Goal: Ask a question

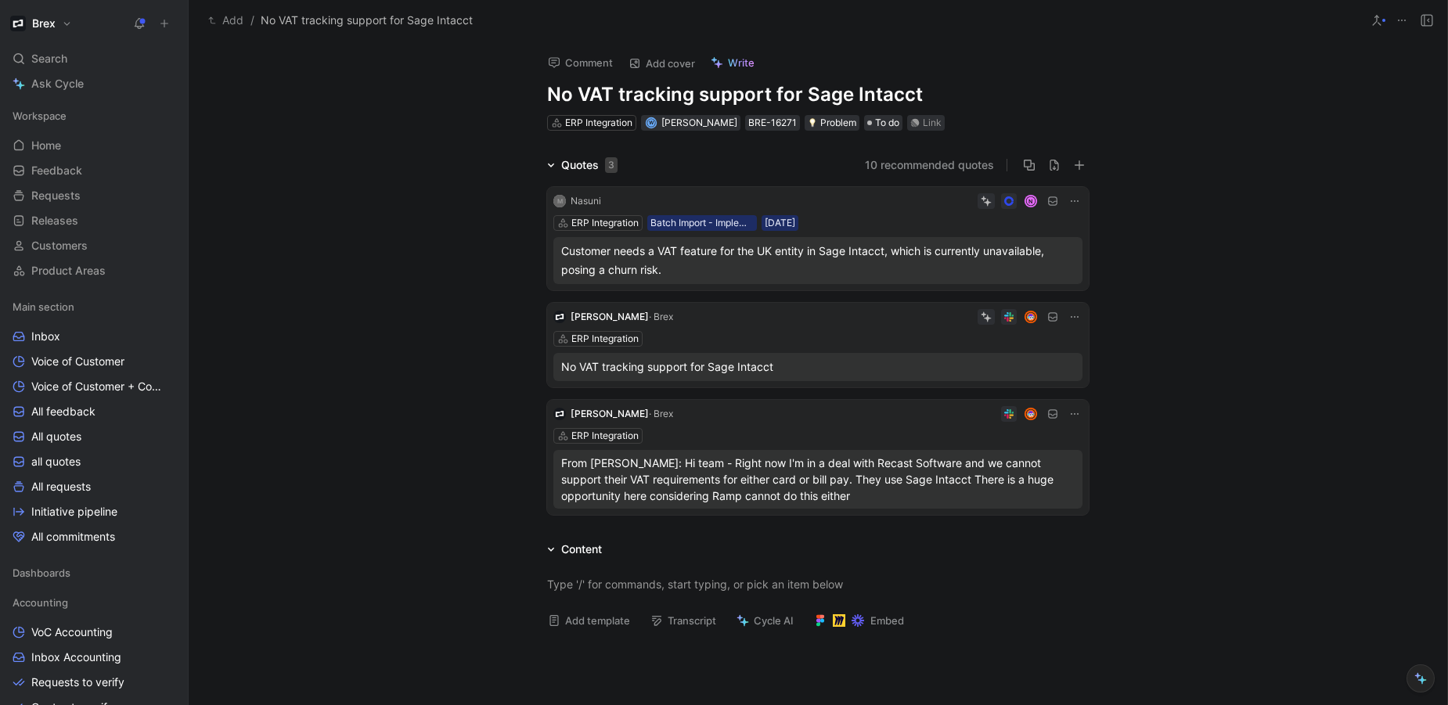
click at [908, 164] on button "10 recommended quotes" at bounding box center [929, 165] width 129 height 19
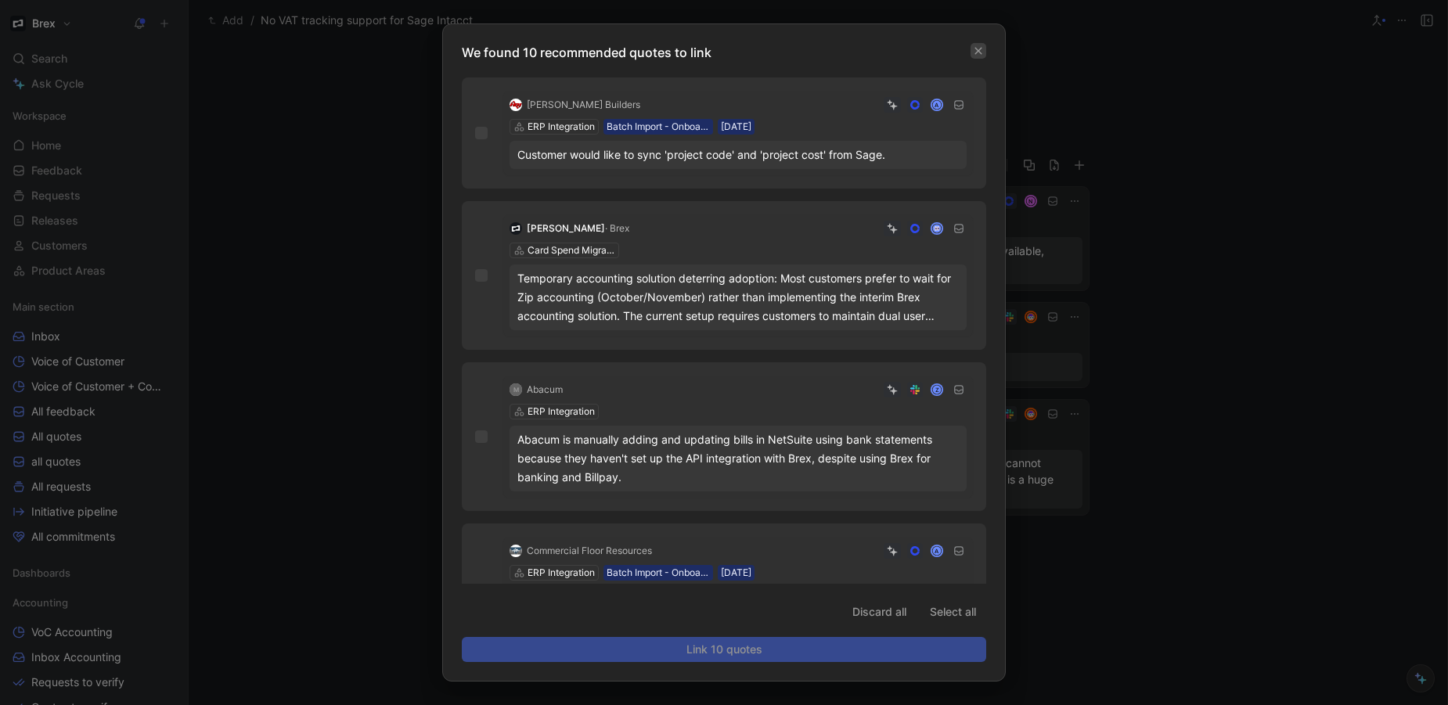
click at [978, 52] on icon "button" at bounding box center [978, 51] width 7 height 7
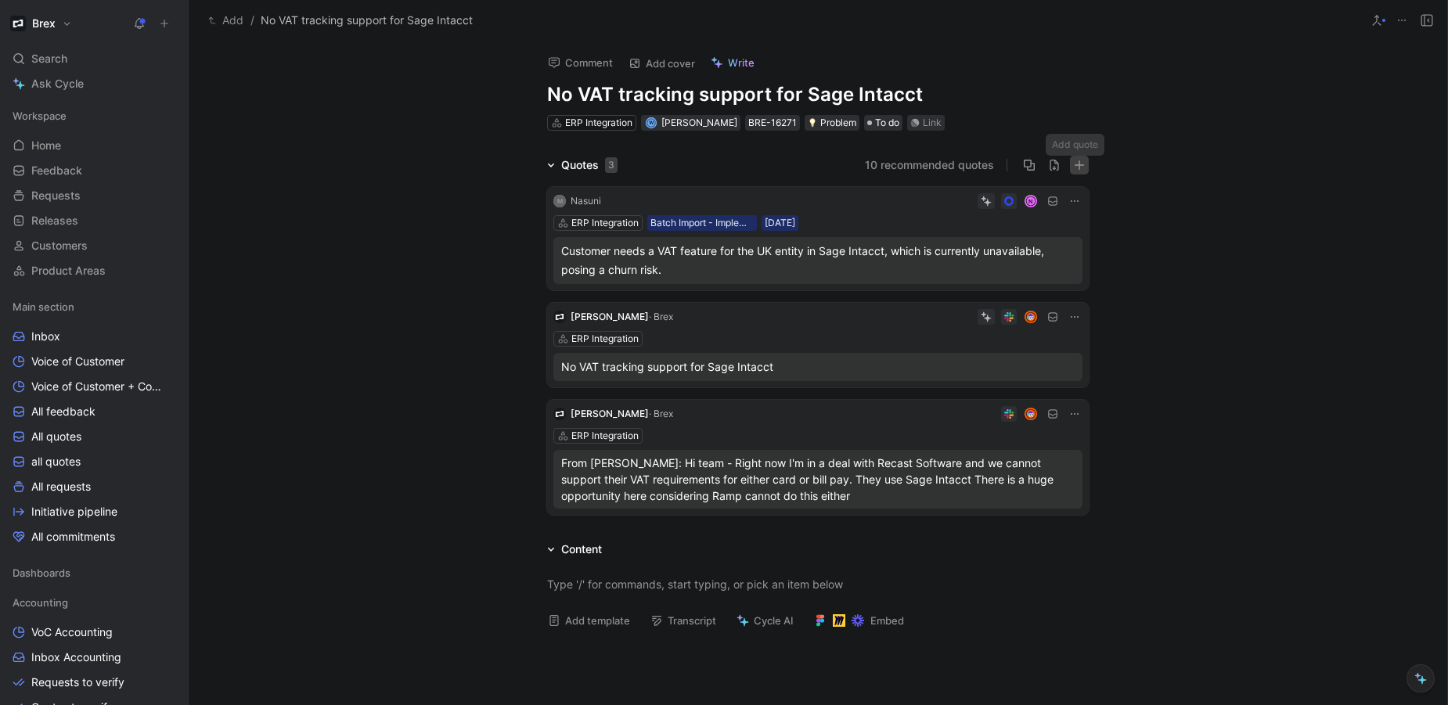
click at [1081, 162] on button "button" at bounding box center [1079, 165] width 19 height 19
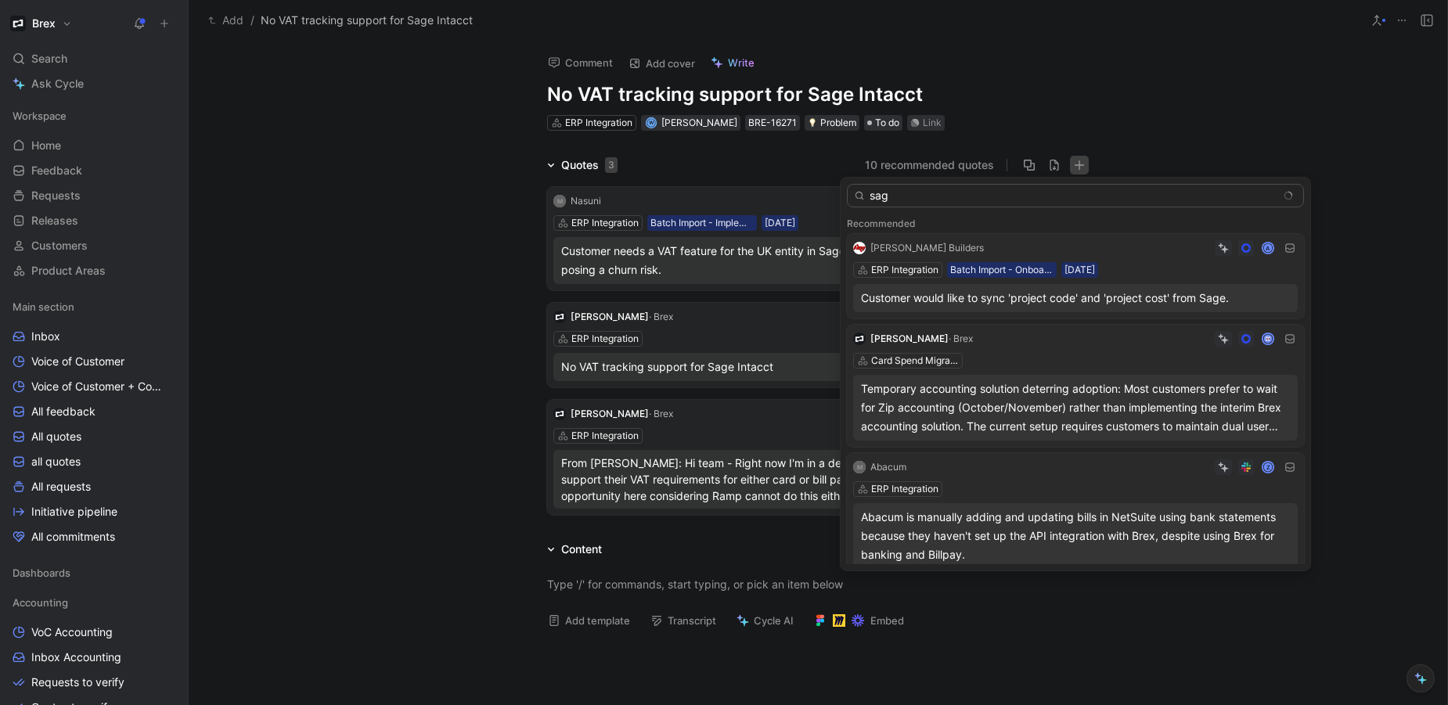
type input "sage"
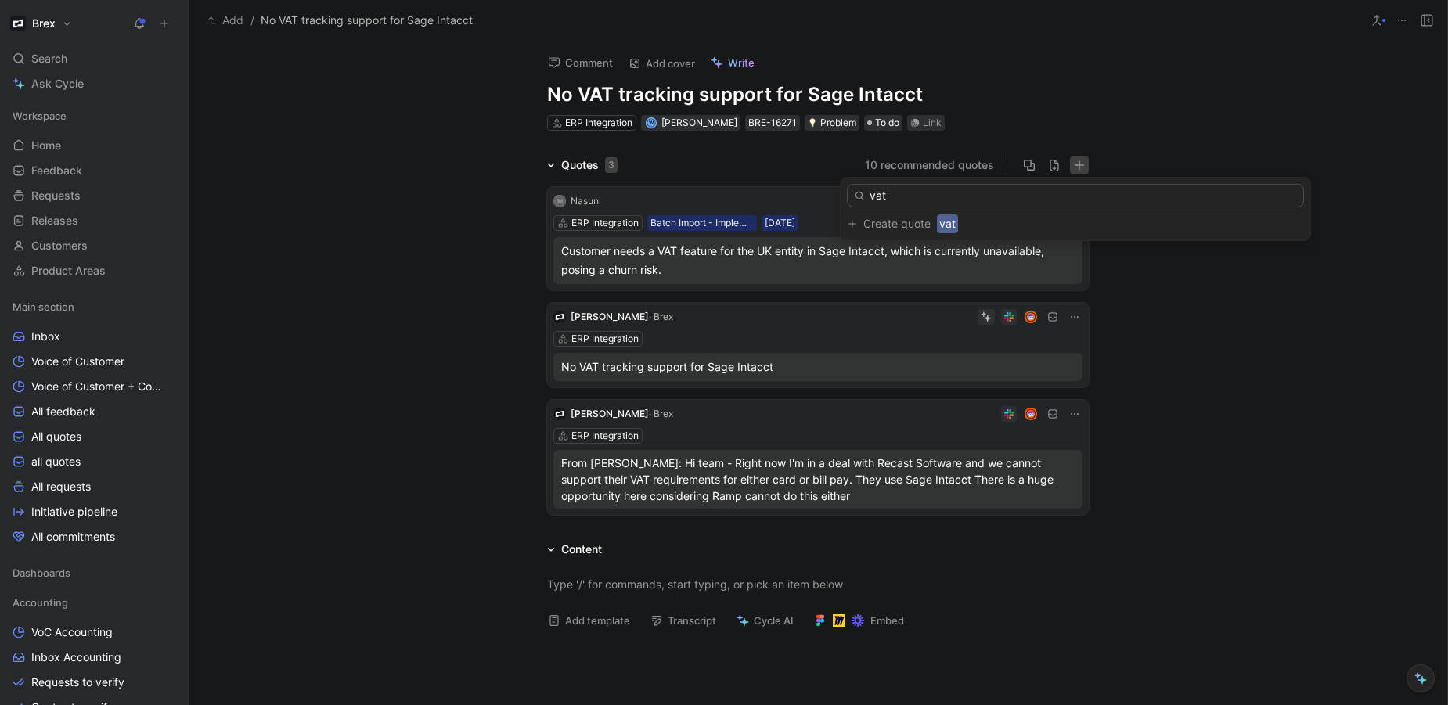
type input "vat"
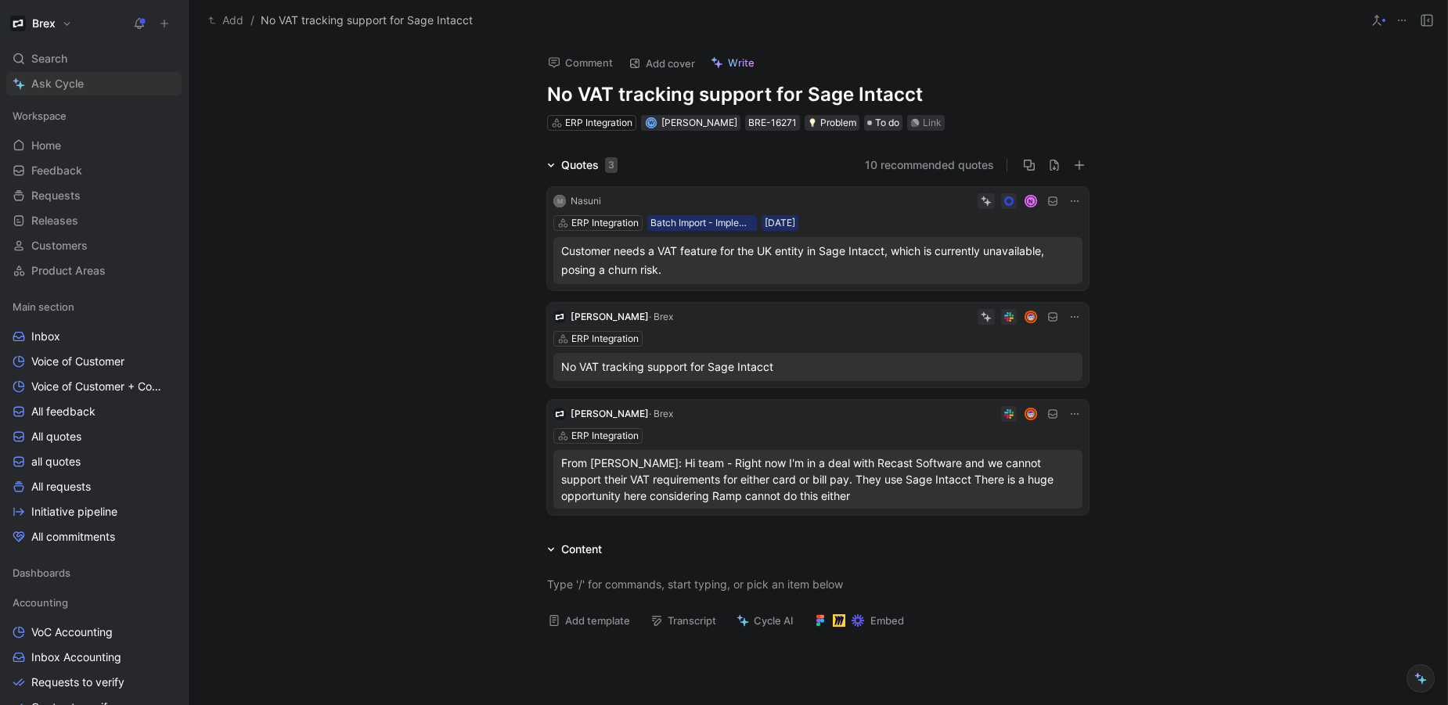
click at [49, 85] on span "Ask Cycle" at bounding box center [57, 83] width 52 height 19
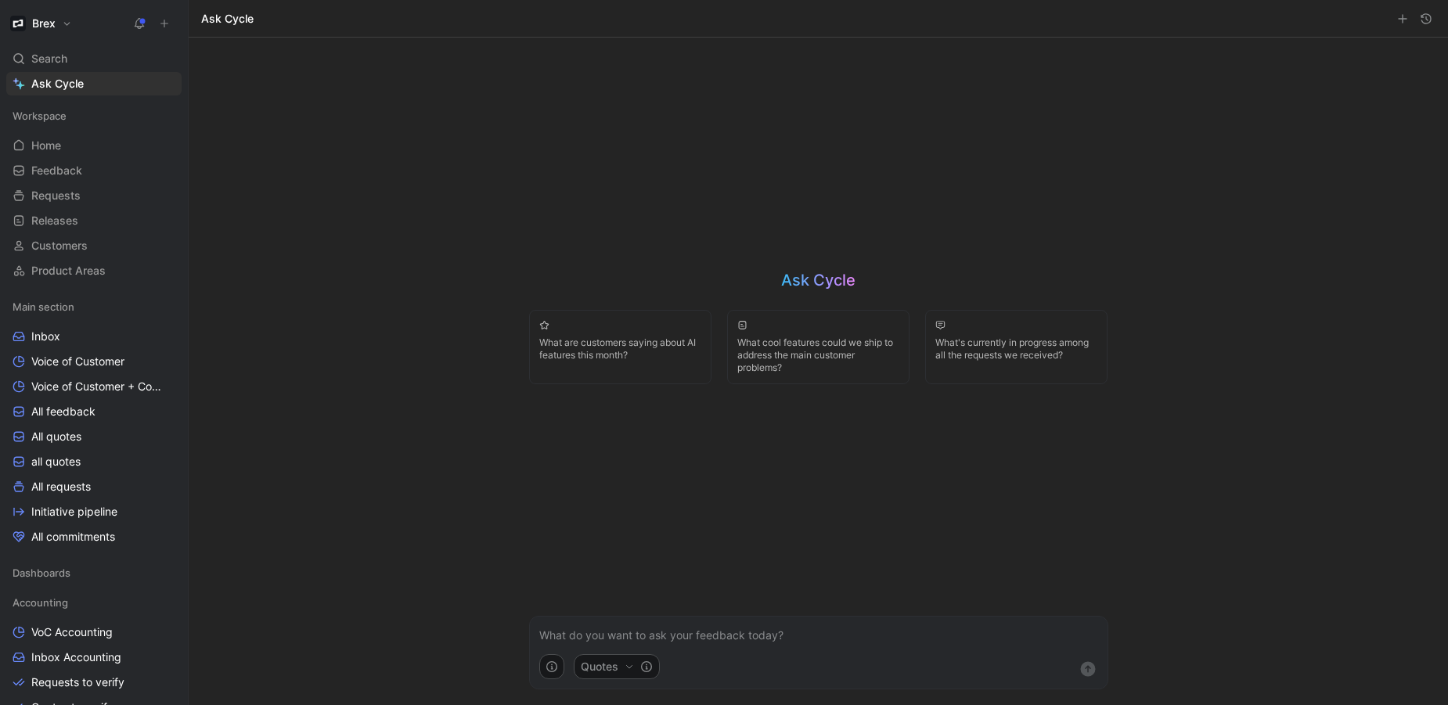
click at [687, 632] on p at bounding box center [818, 635] width 559 height 19
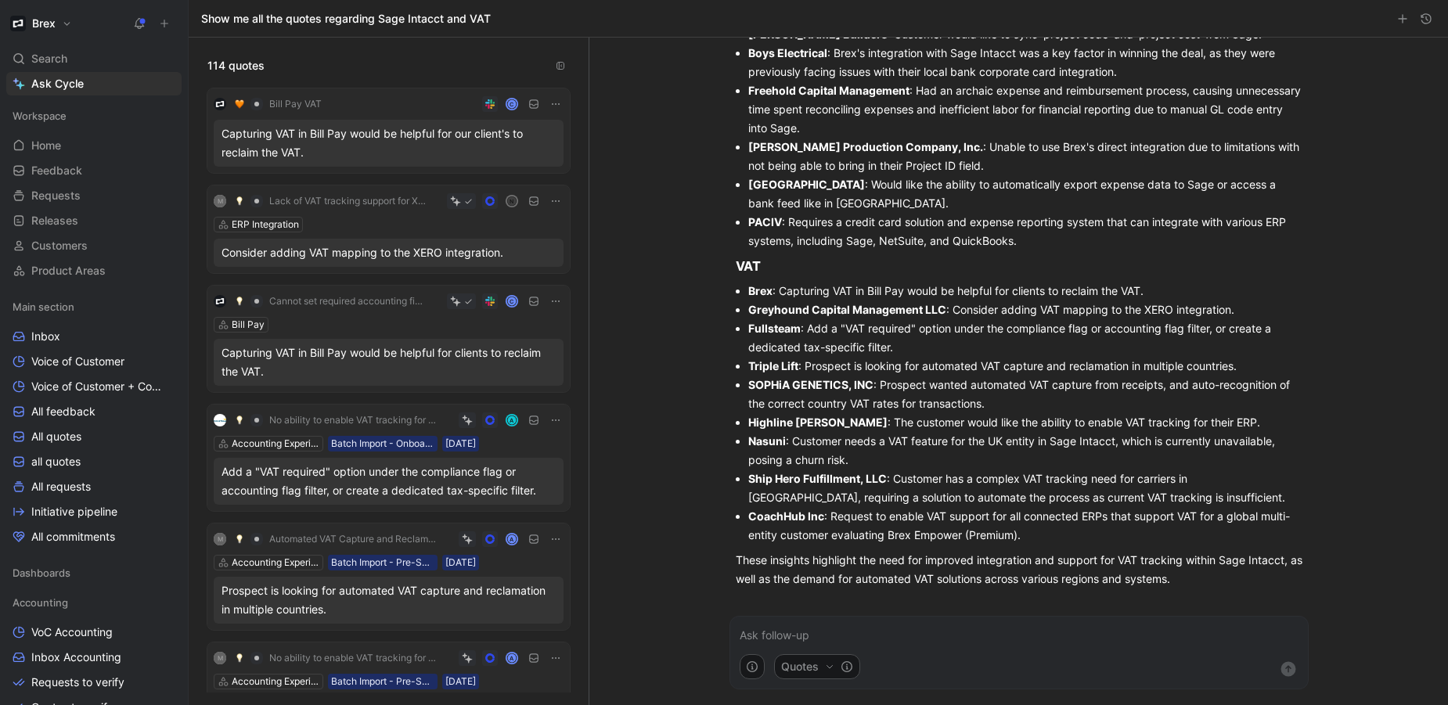
scroll to position [270, 0]
click at [66, 191] on span "Requests" at bounding box center [55, 196] width 49 height 16
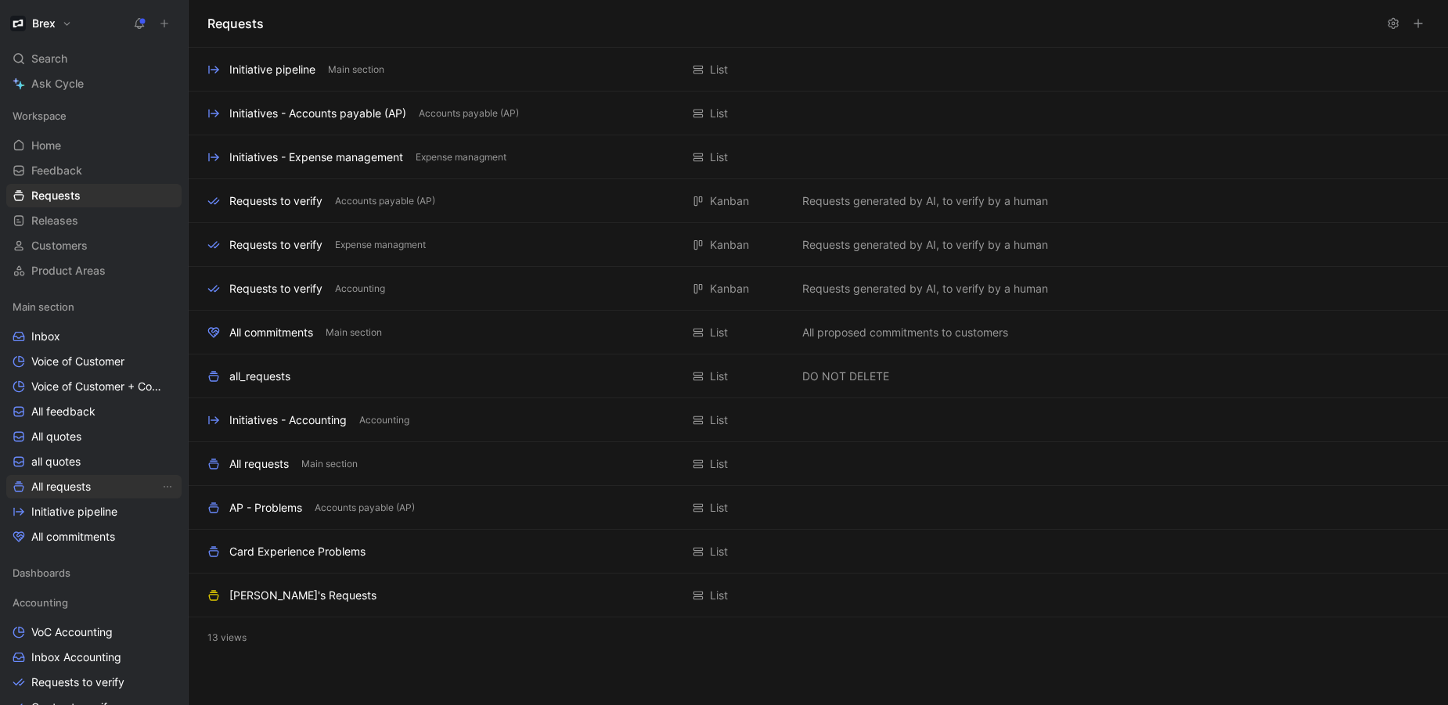
click at [61, 485] on span "All requests" at bounding box center [60, 487] width 59 height 16
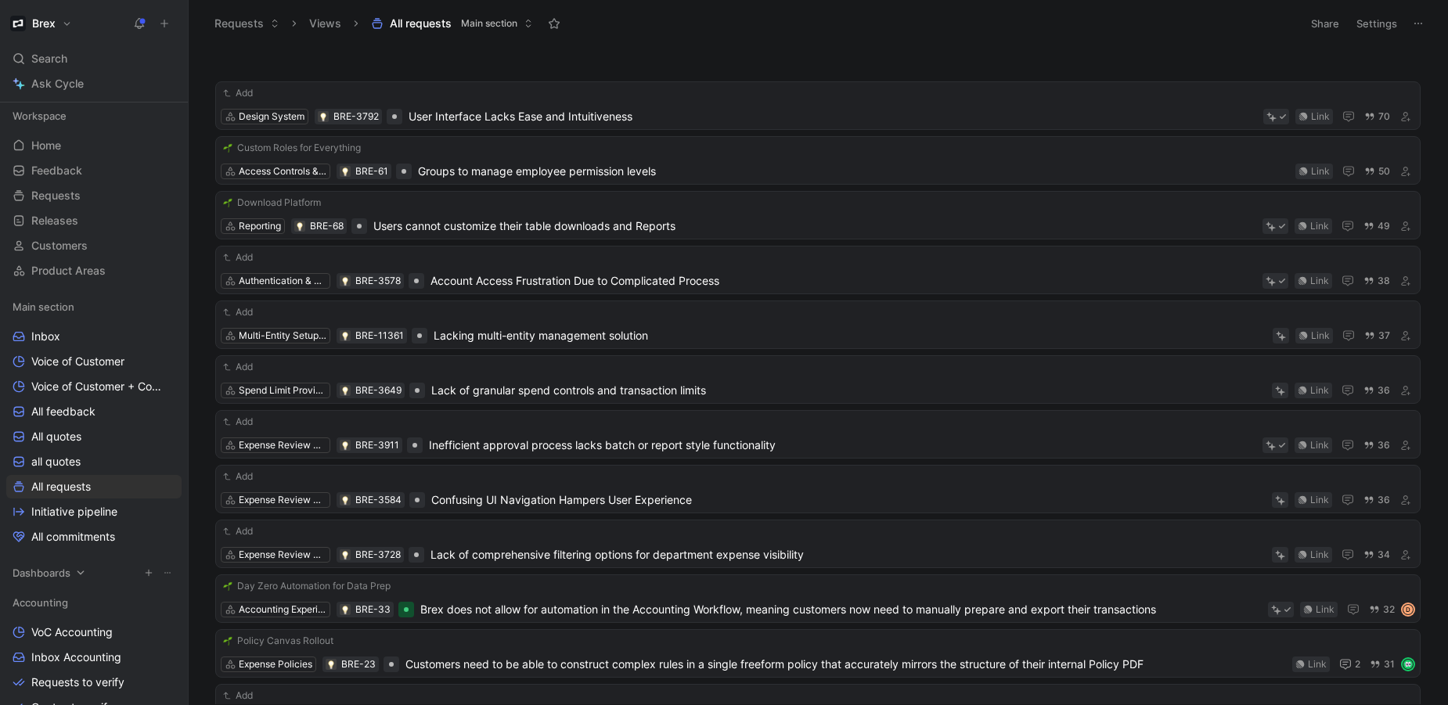
scroll to position [332, 0]
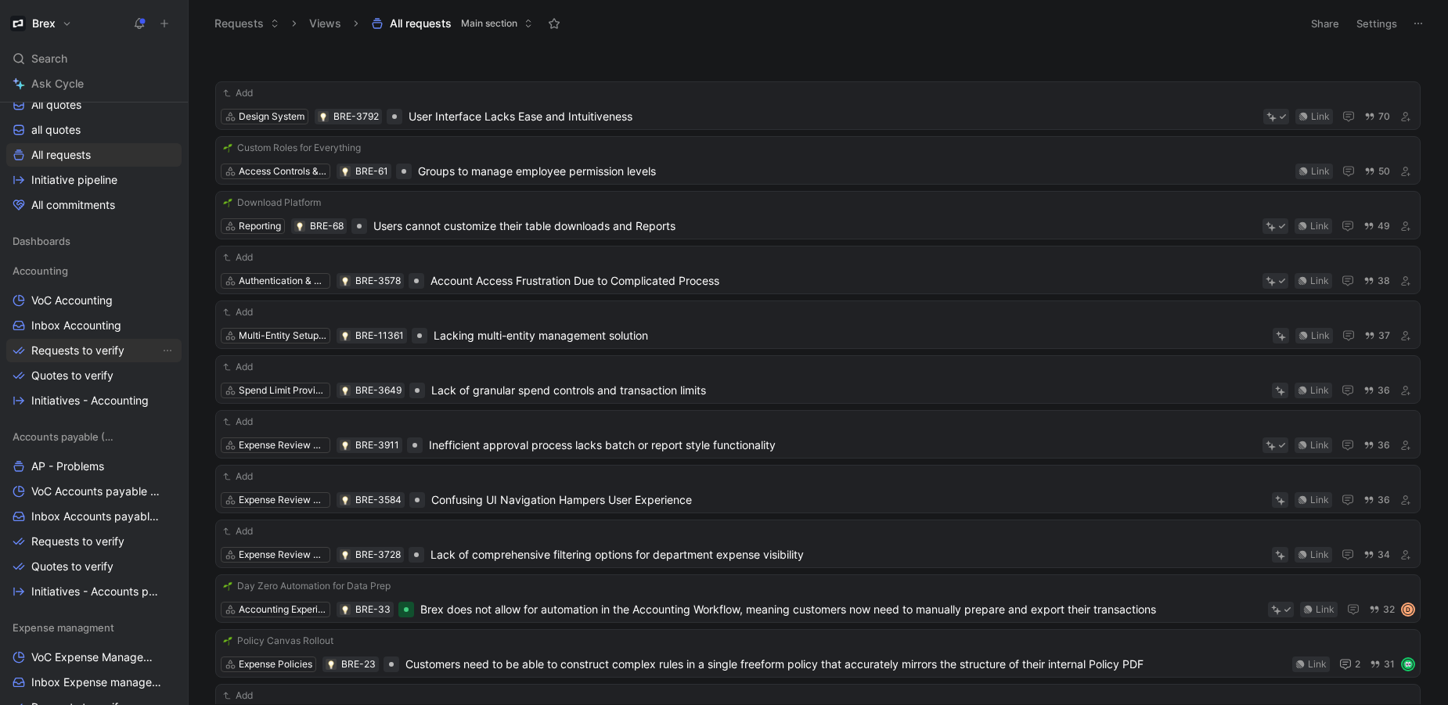
click at [111, 362] on link "Requests to verify" at bounding box center [93, 350] width 175 height 23
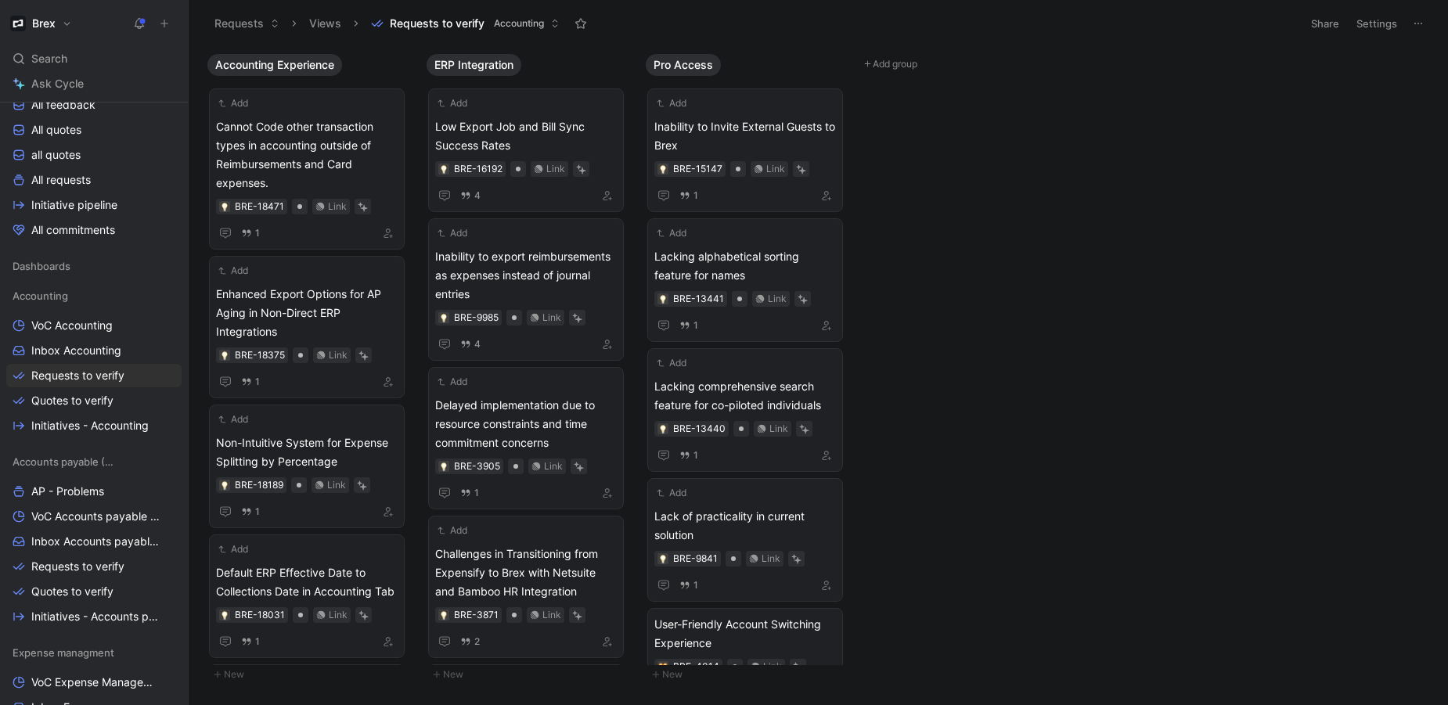
scroll to position [357, 0]
